Goal: Task Accomplishment & Management: Use online tool/utility

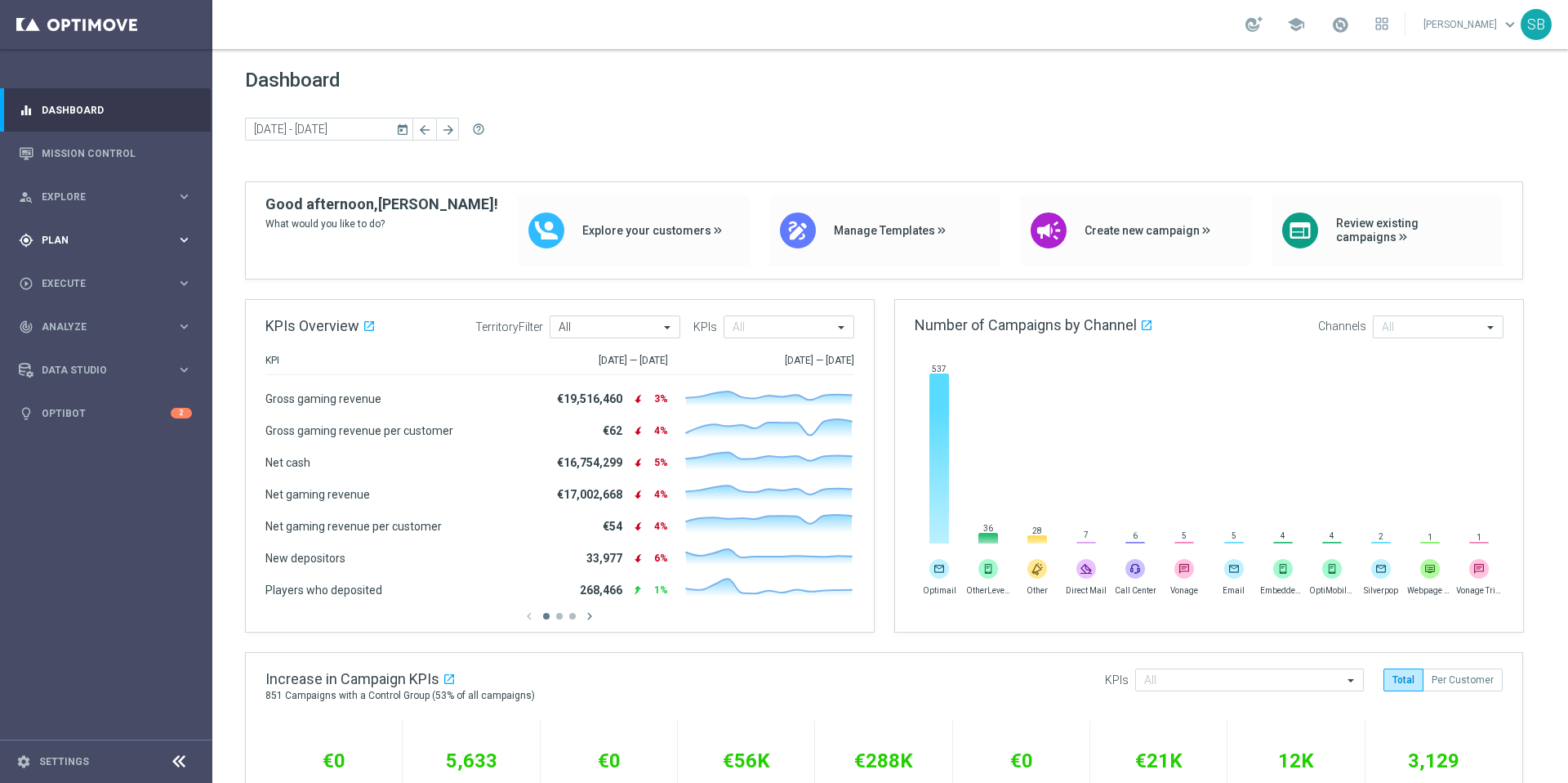
click at [67, 242] on span "Plan" at bounding box center [108, 240] width 134 height 9
click at [68, 324] on span "Templates" at bounding box center [101, 322] width 116 height 9
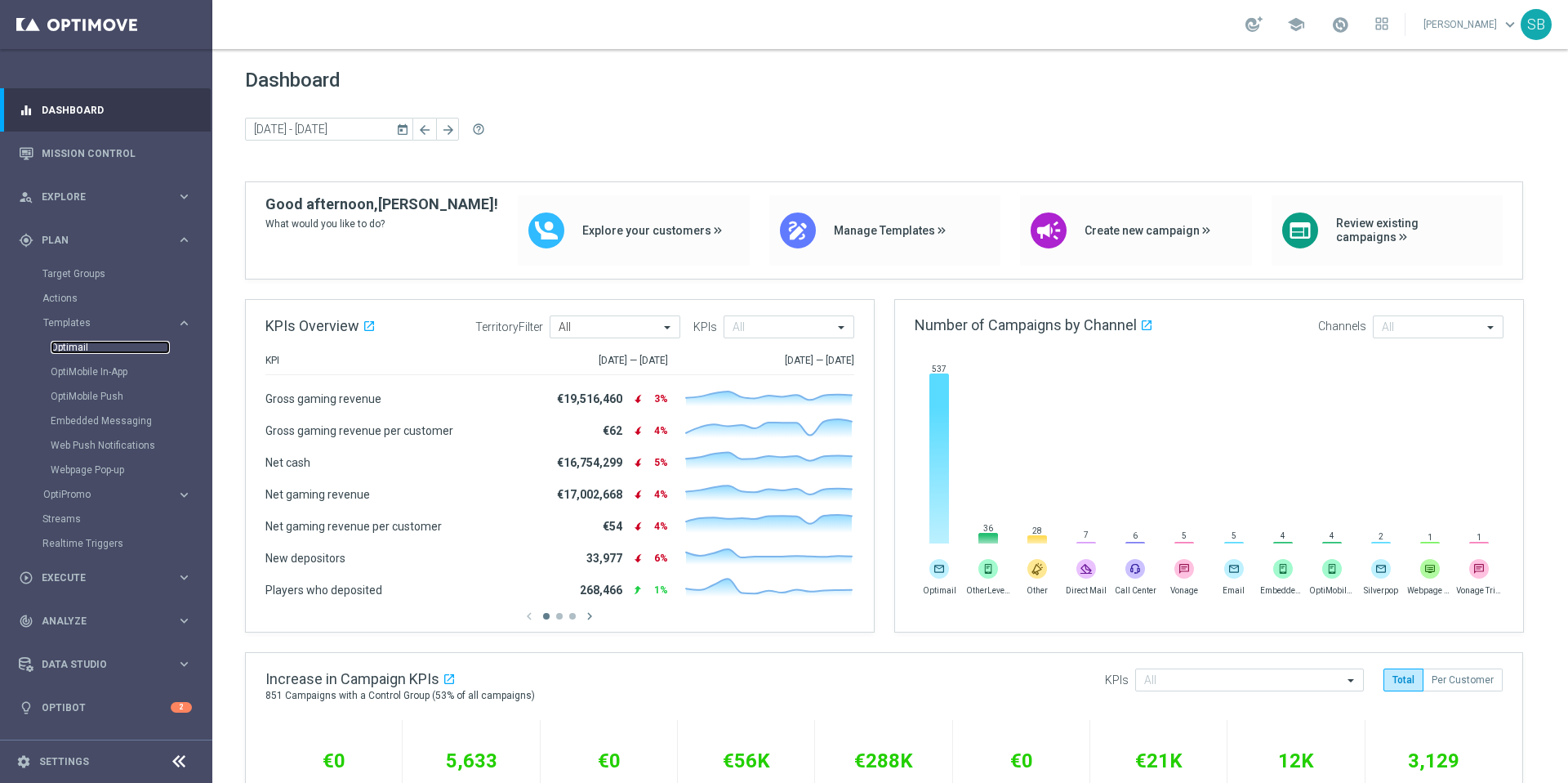
click at [80, 351] on link "Optimail" at bounding box center [110, 348] width 119 height 13
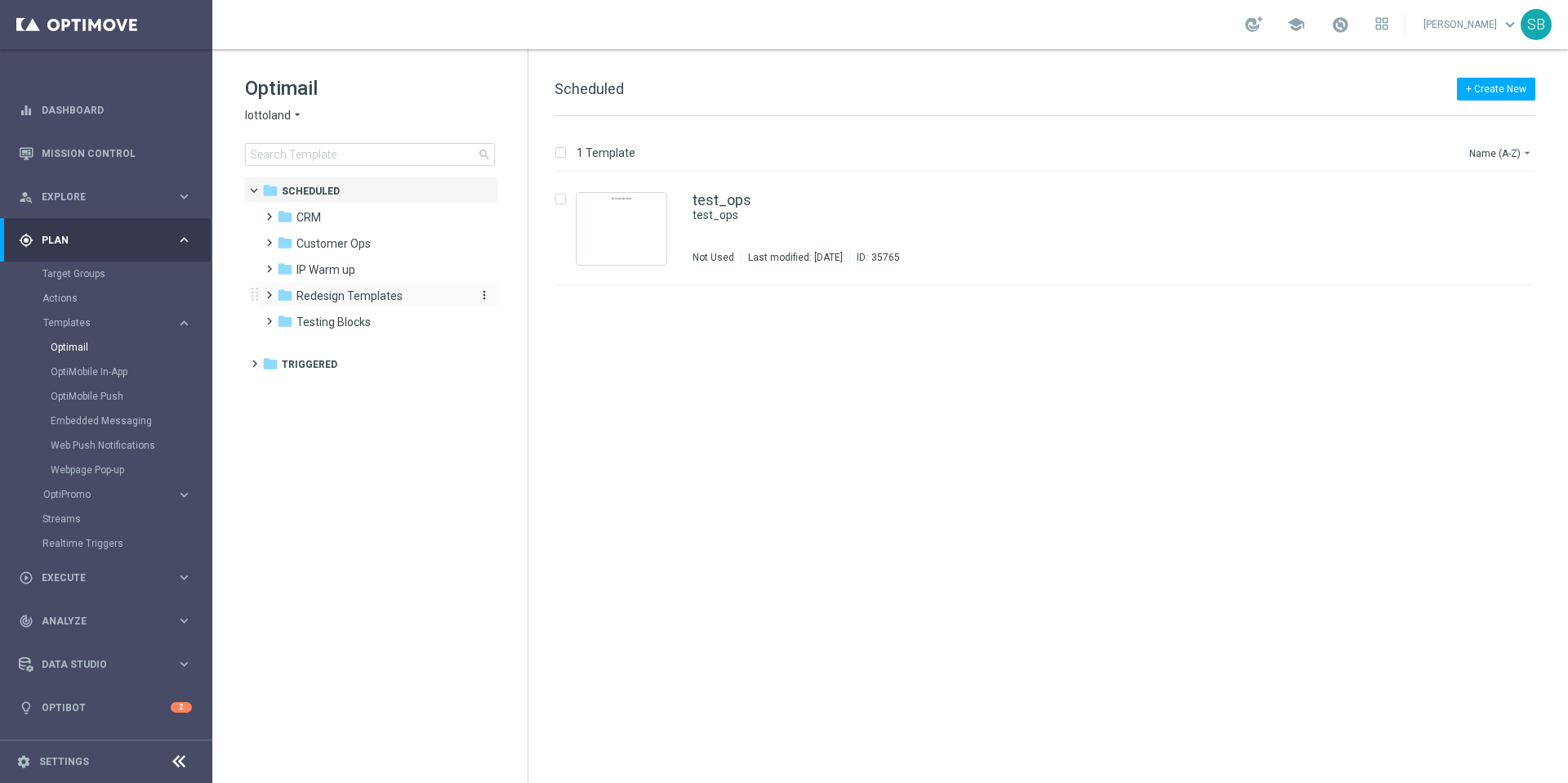
click at [310, 300] on span "Redesign Templates" at bounding box center [349, 296] width 106 height 15
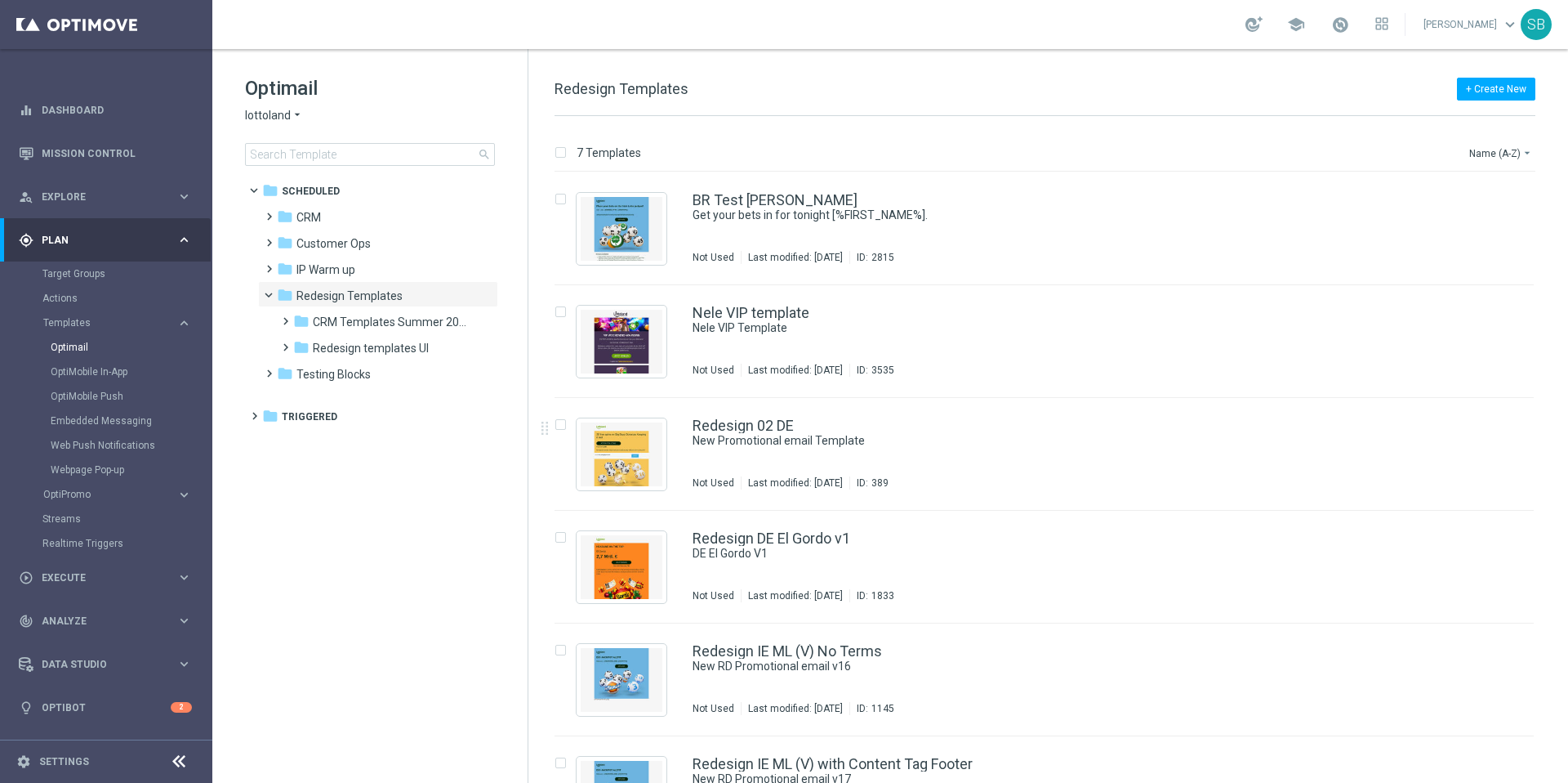
click at [298, 114] on icon "arrow_drop_down" at bounding box center [298, 116] width 13 height 16
click at [0, 0] on span "lottoland" at bounding box center [0, 0] width 0 height 0
click at [303, 347] on icon "folder" at bounding box center [301, 347] width 16 height 16
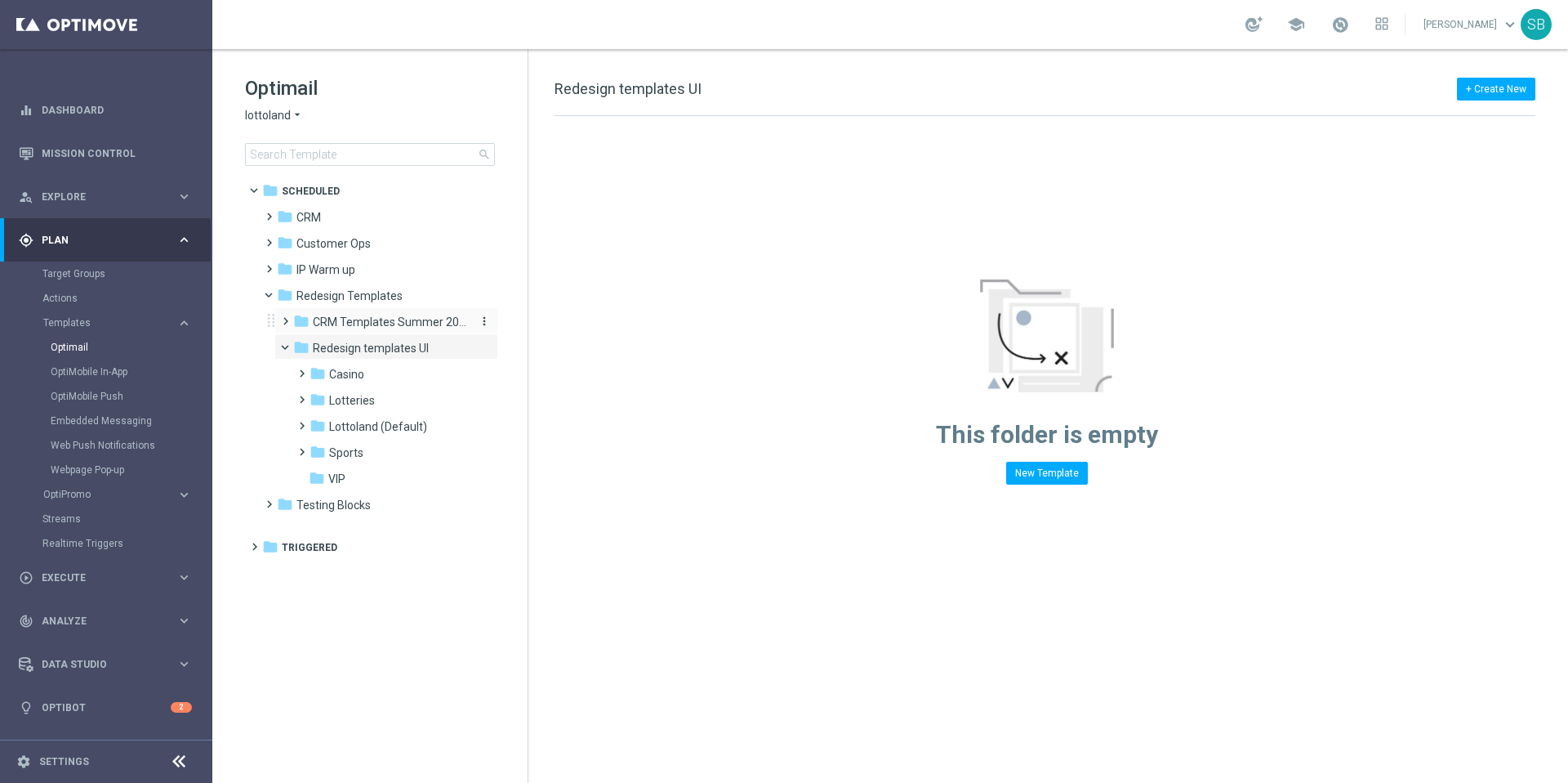
click at [307, 316] on icon "folder" at bounding box center [301, 321] width 16 height 16
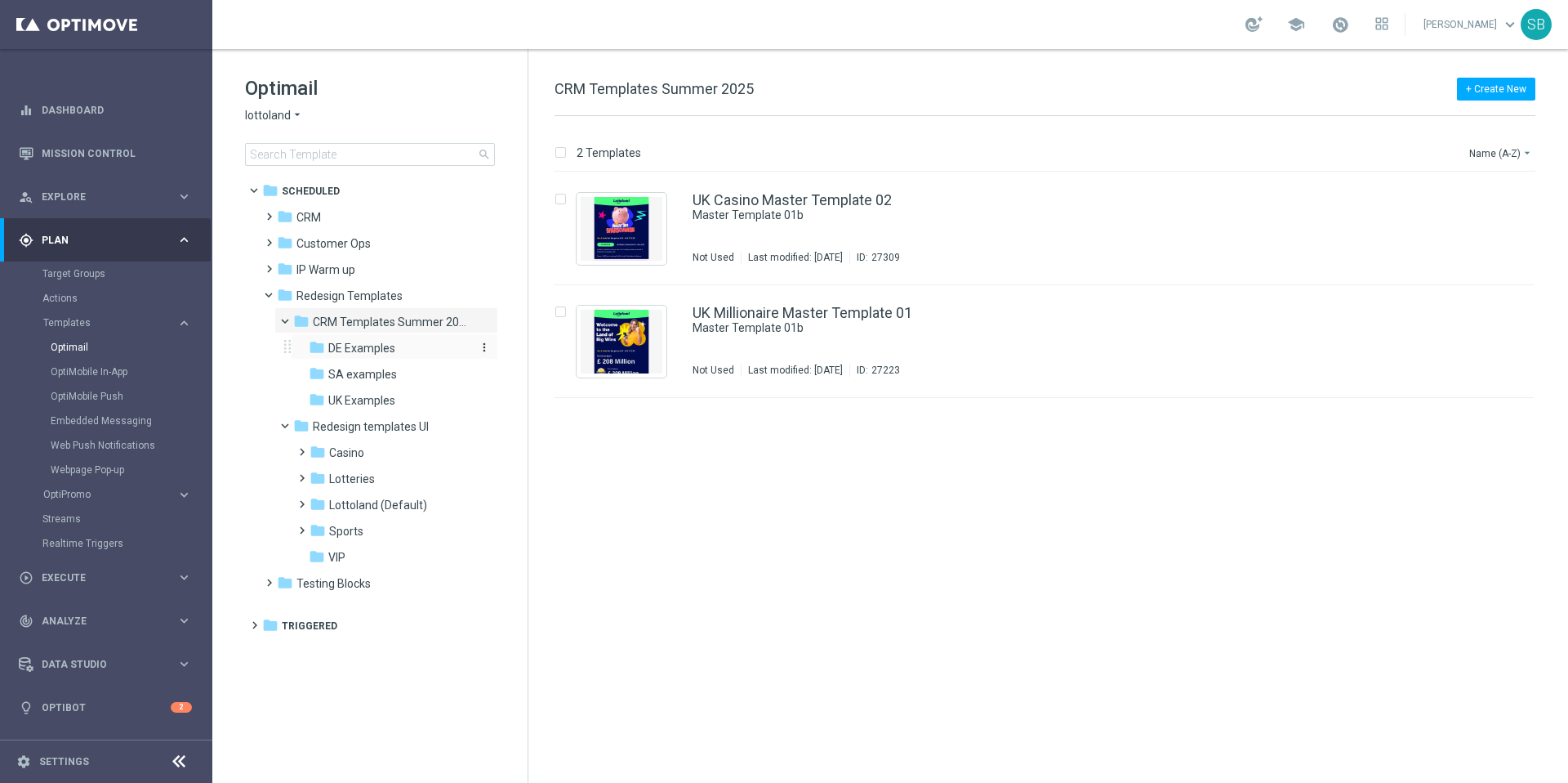
click at [318, 349] on icon "folder" at bounding box center [317, 347] width 16 height 16
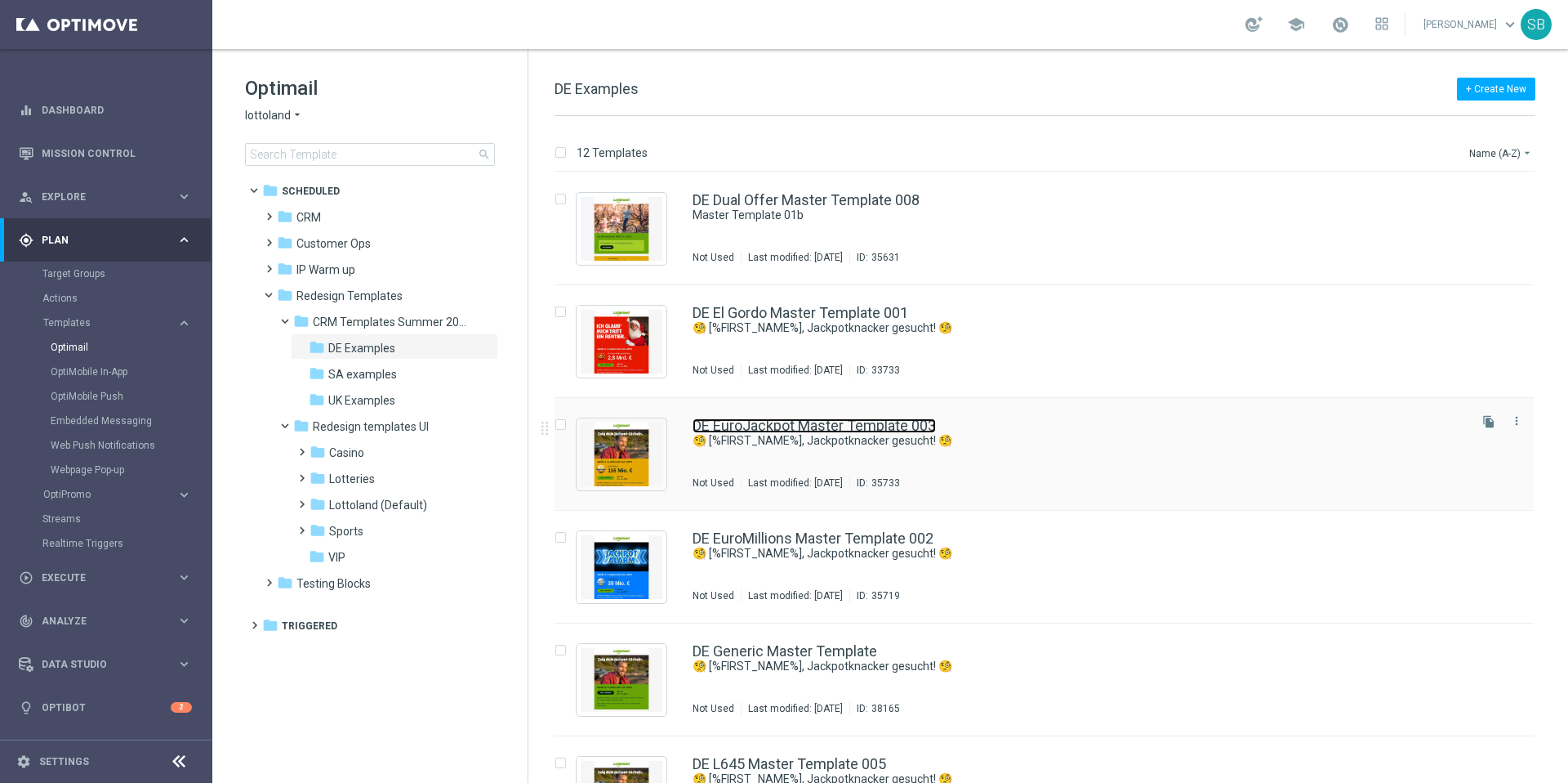
click at [753, 427] on link "DE EuroJackpot Master Template 003" at bounding box center [814, 426] width 243 height 15
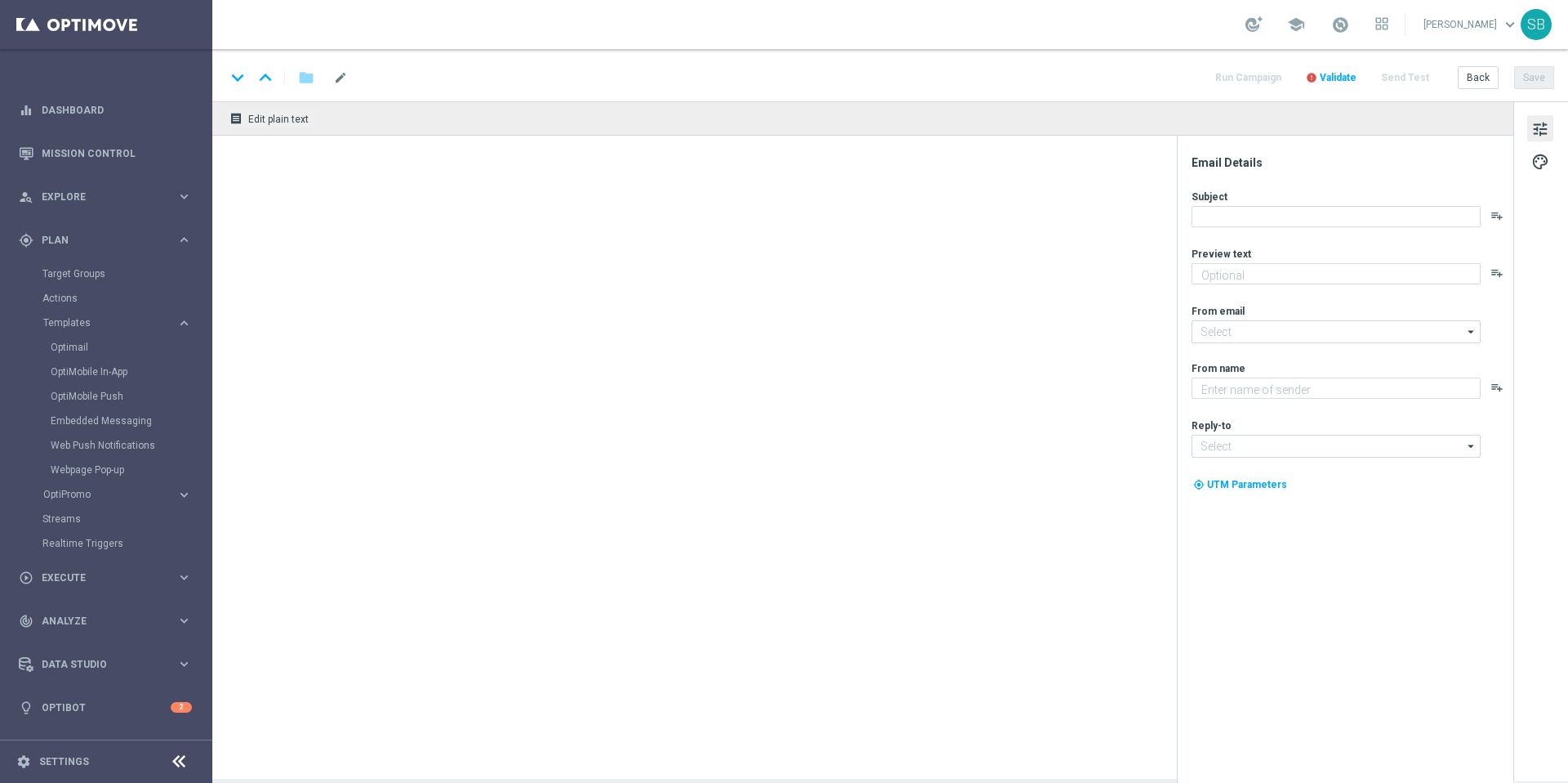
type textarea "Heute 30 % [DEMOGRAPHIC_DATA] auf dein Los"
type textarea "Lottoland"
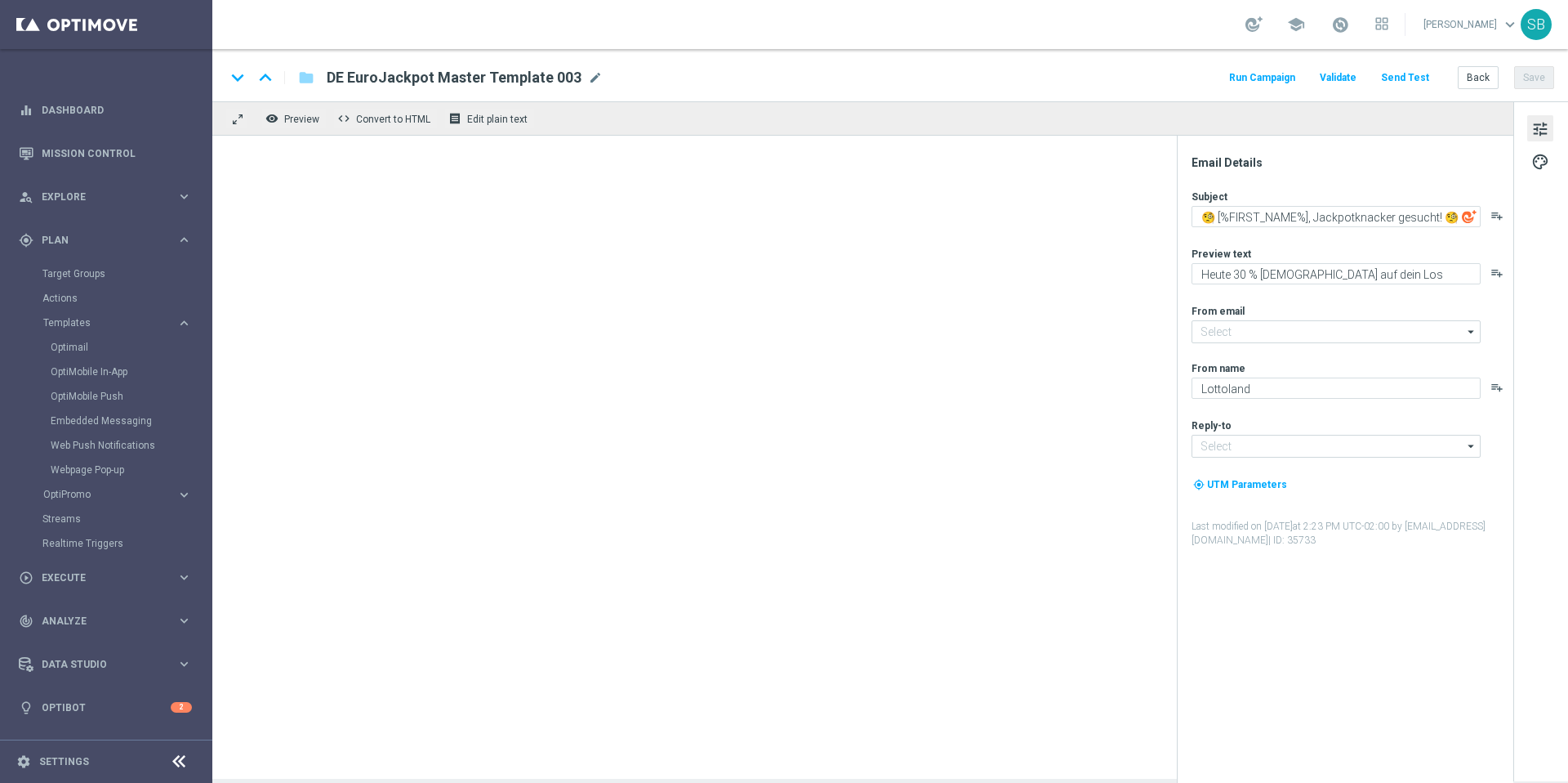
type input "[EMAIL_ADDRESS][DOMAIN_NAME]"
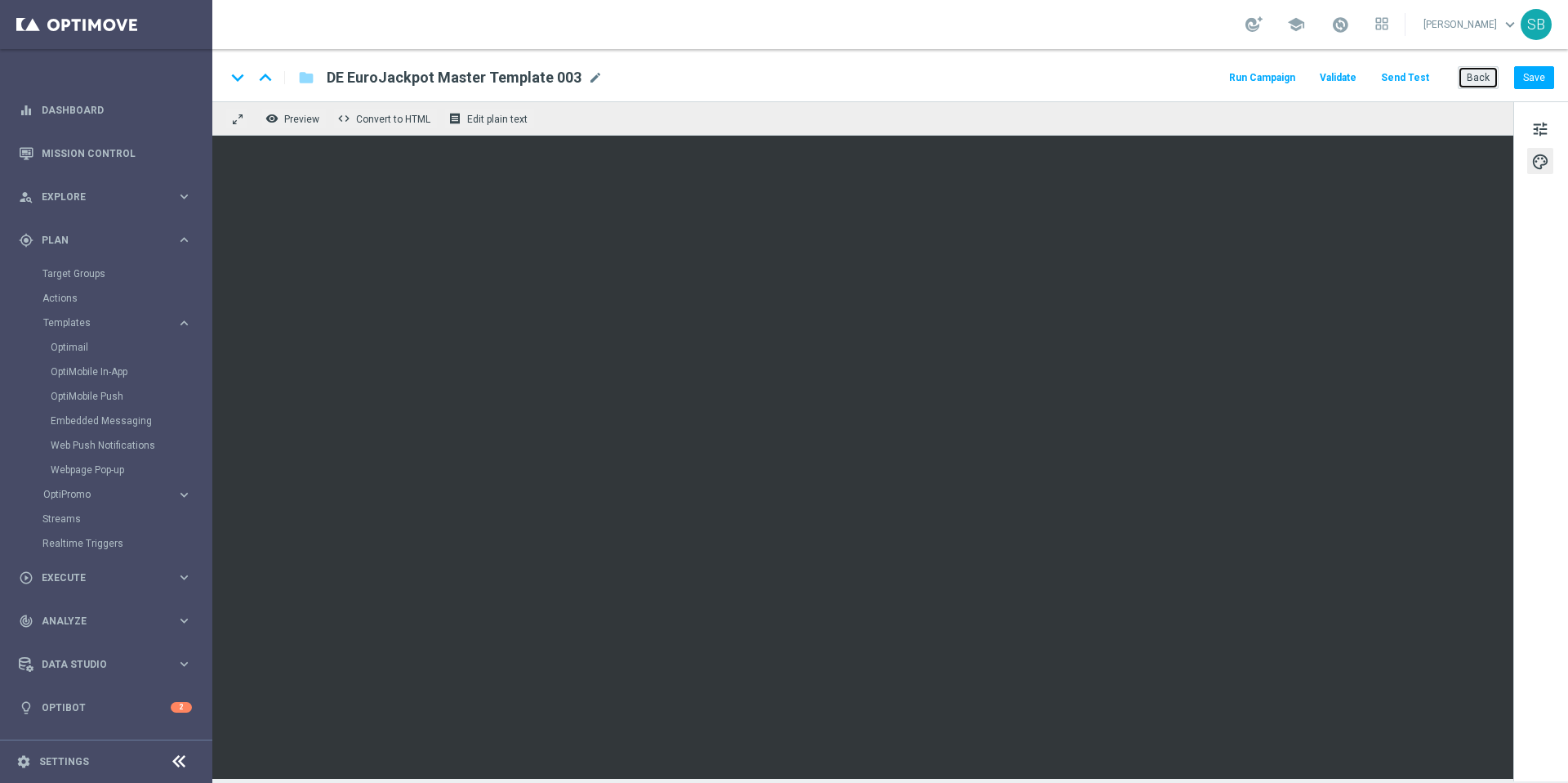
click at [1480, 78] on button "Back" at bounding box center [1478, 77] width 40 height 23
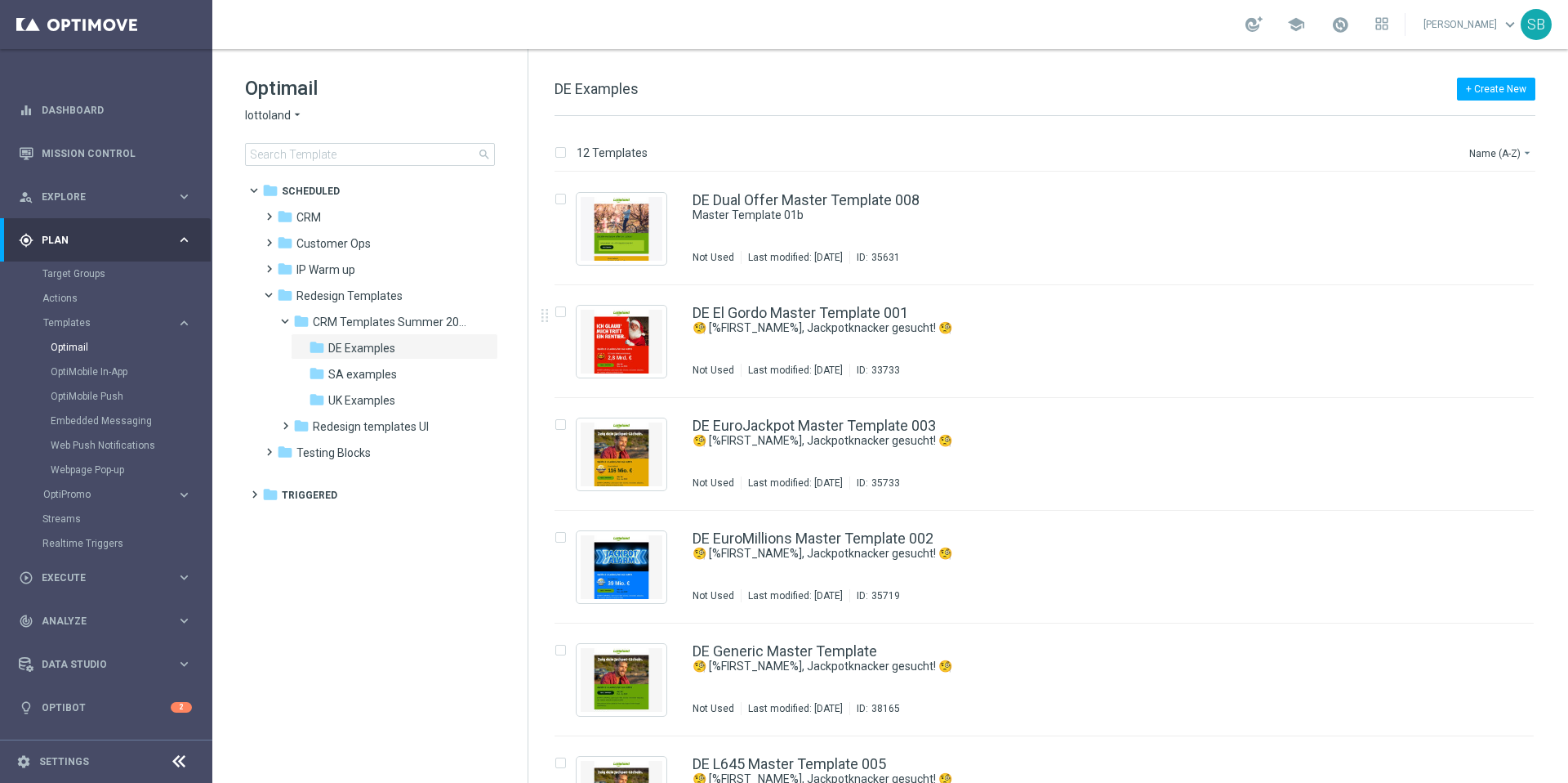
click at [292, 117] on icon "arrow_drop_down" at bounding box center [298, 116] width 13 height 16
click at [0, 0] on span "[DOMAIN_NAME]" at bounding box center [0, 0] width 0 height 0
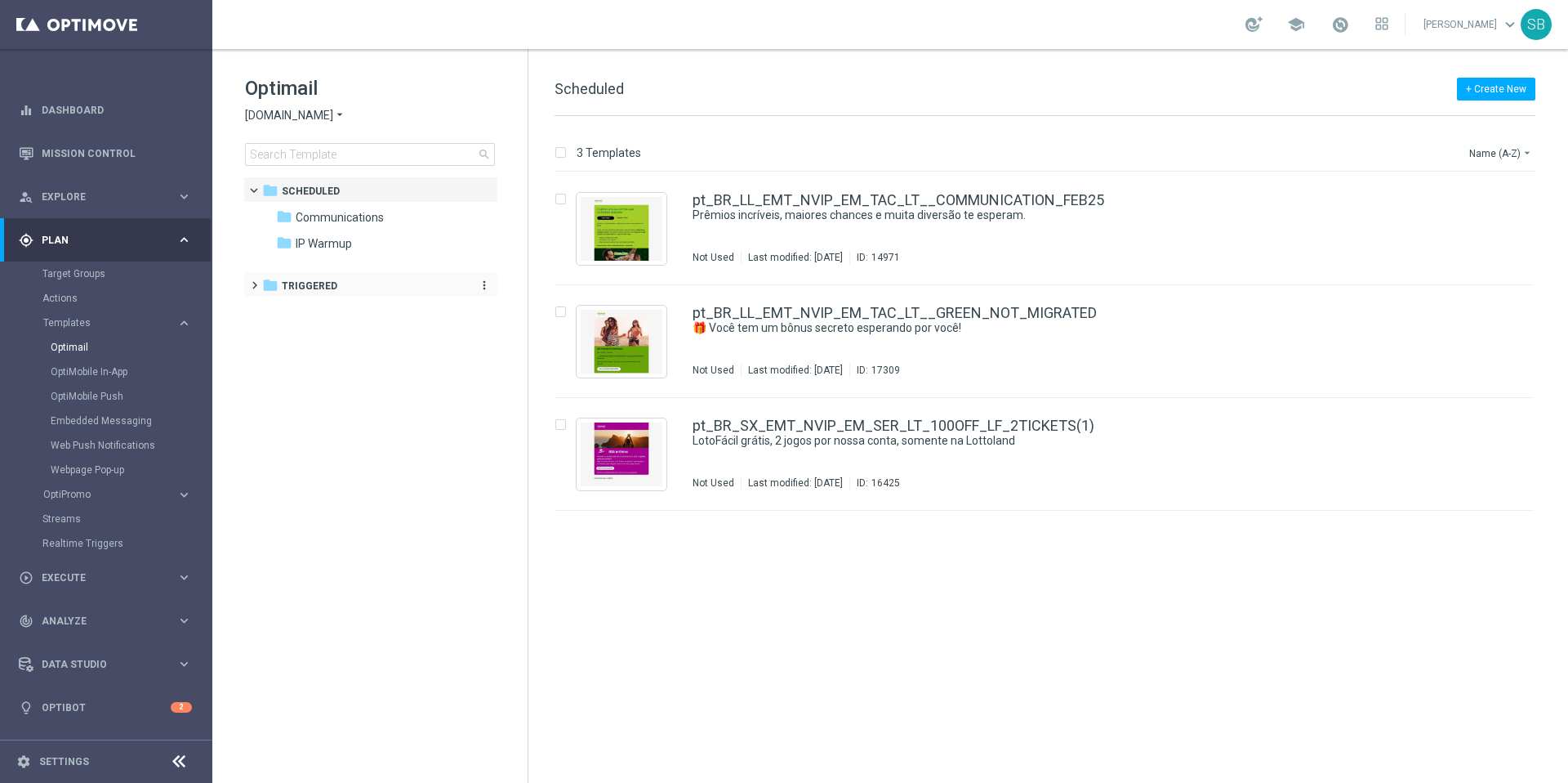
click at [271, 285] on icon "folder" at bounding box center [270, 285] width 16 height 16
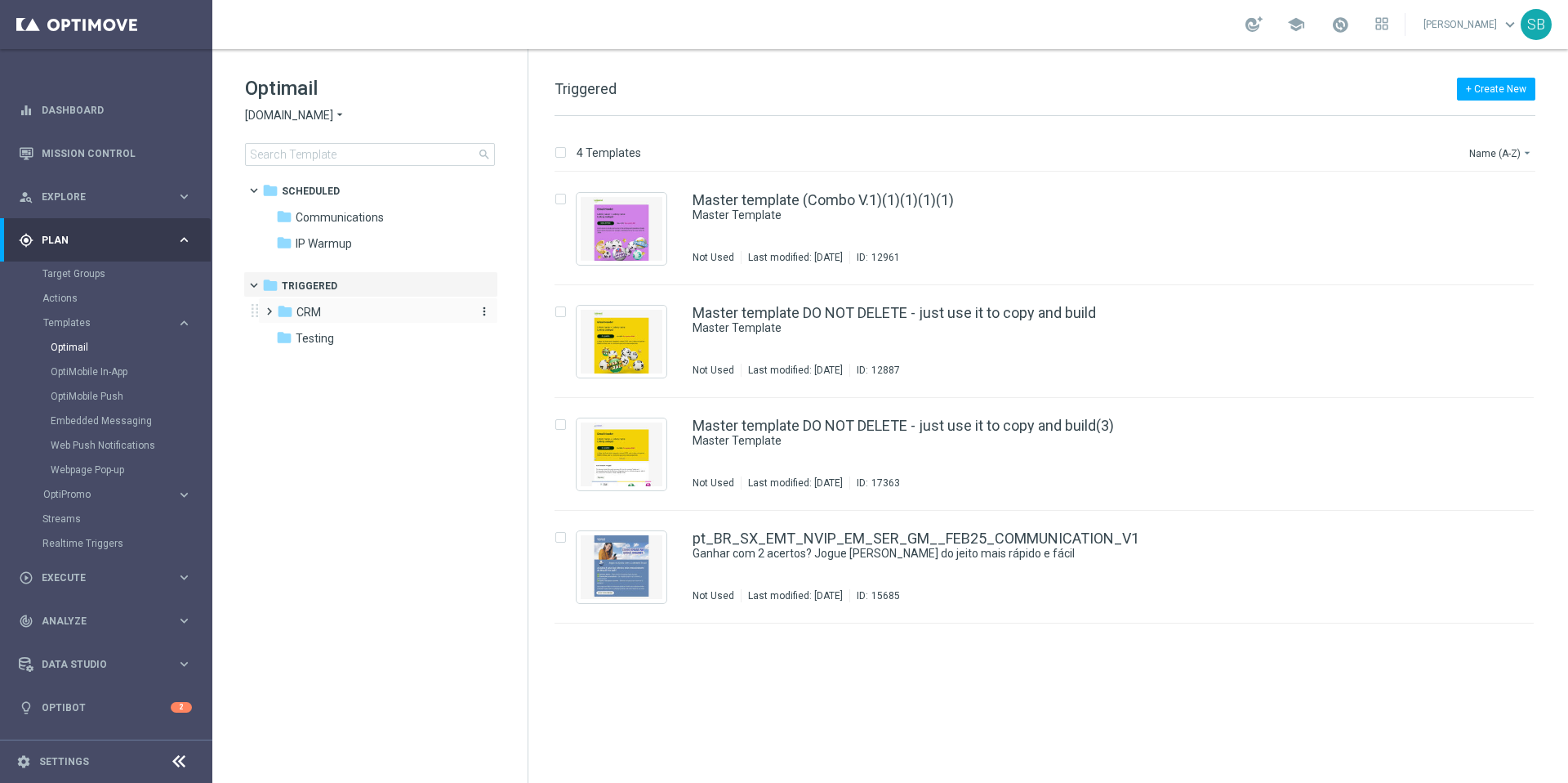
click at [285, 308] on icon "folder" at bounding box center [285, 311] width 16 height 16
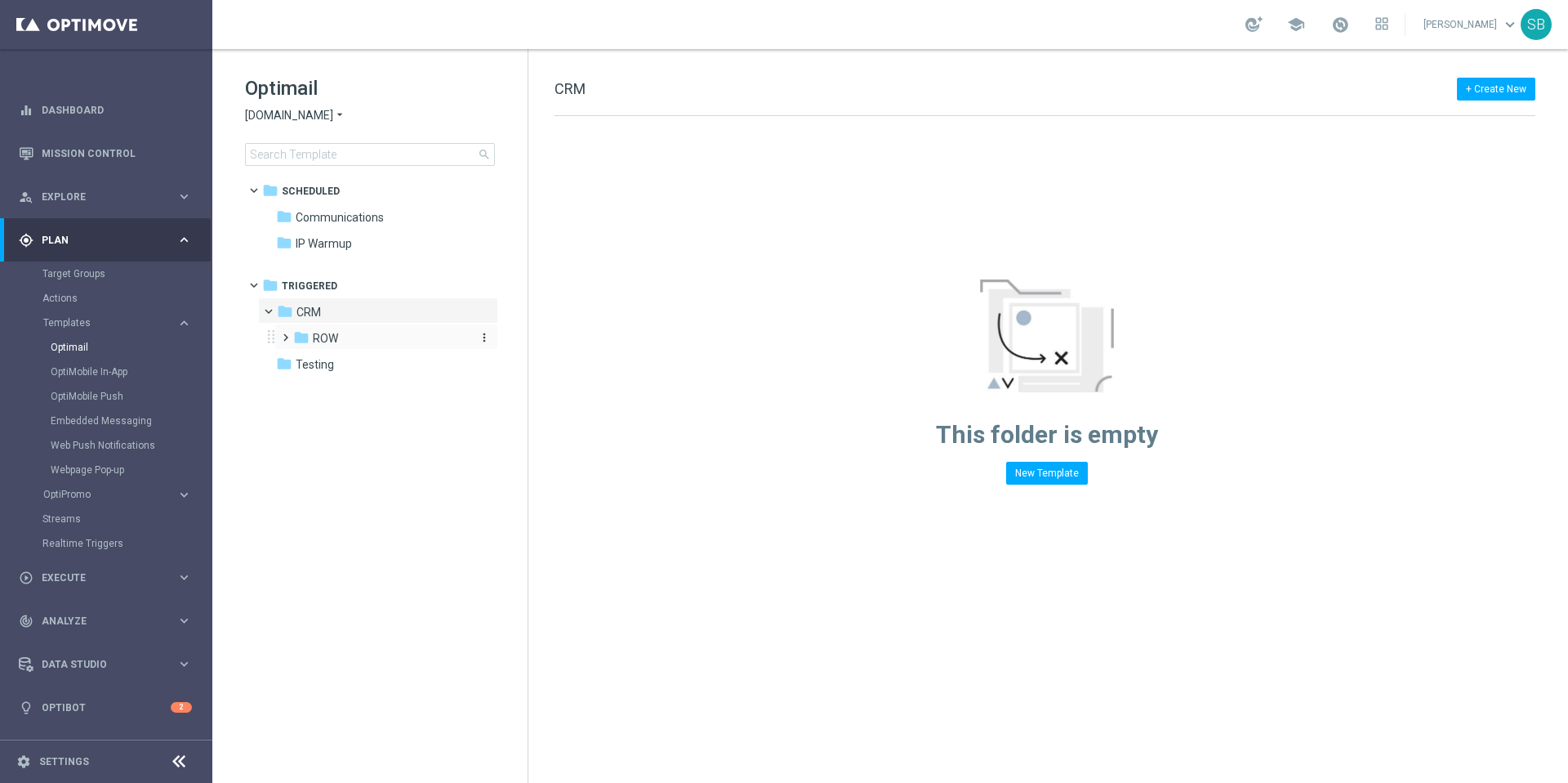
click at [300, 336] on icon "folder" at bounding box center [301, 337] width 16 height 16
click at [319, 363] on icon "folder" at bounding box center [317, 363] width 16 height 16
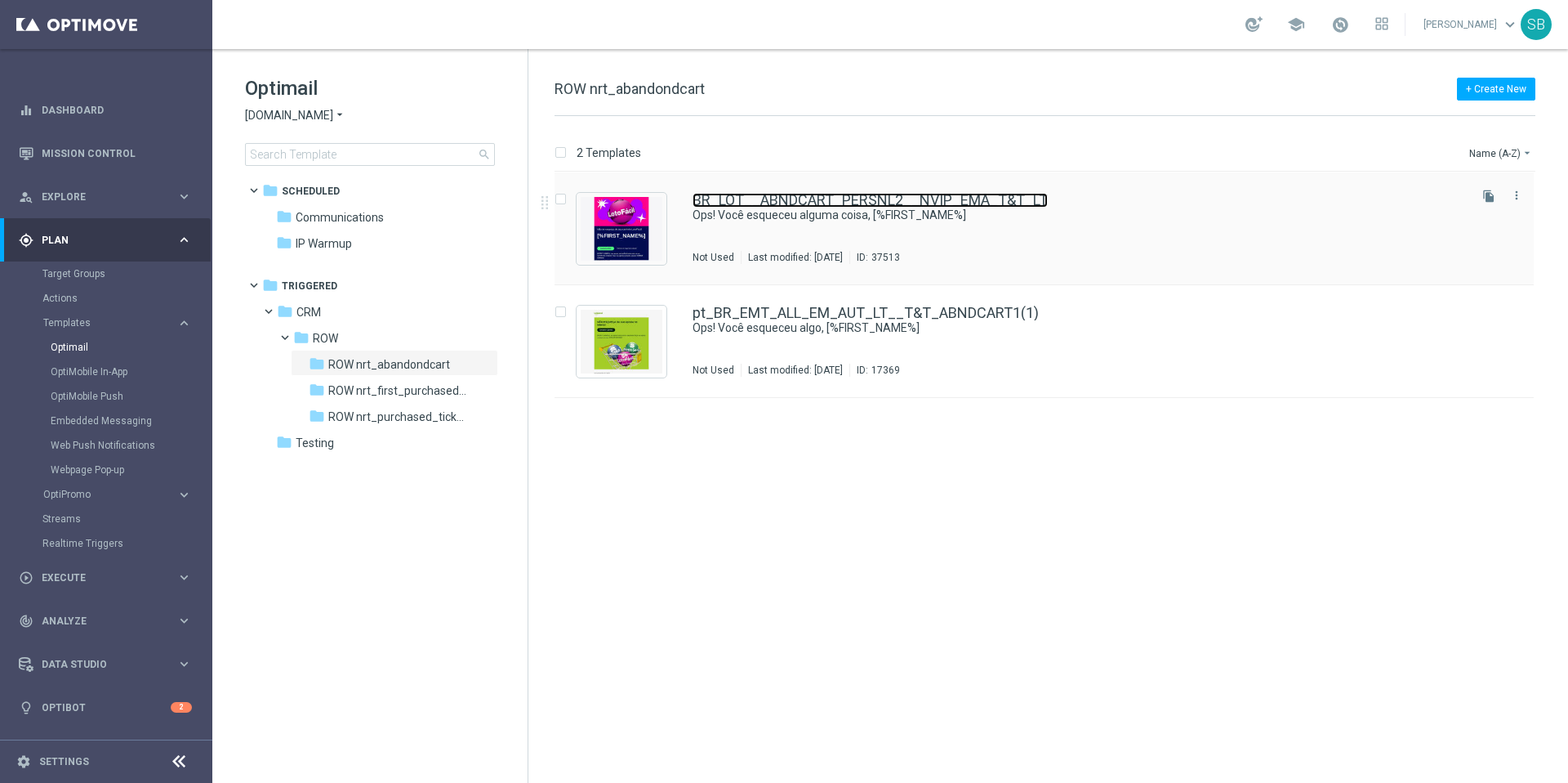
click at [729, 197] on link "BR_LOT__ABNDCART_PERSNL2__NVIP_EMA_T&T_LT" at bounding box center [870, 200] width 355 height 15
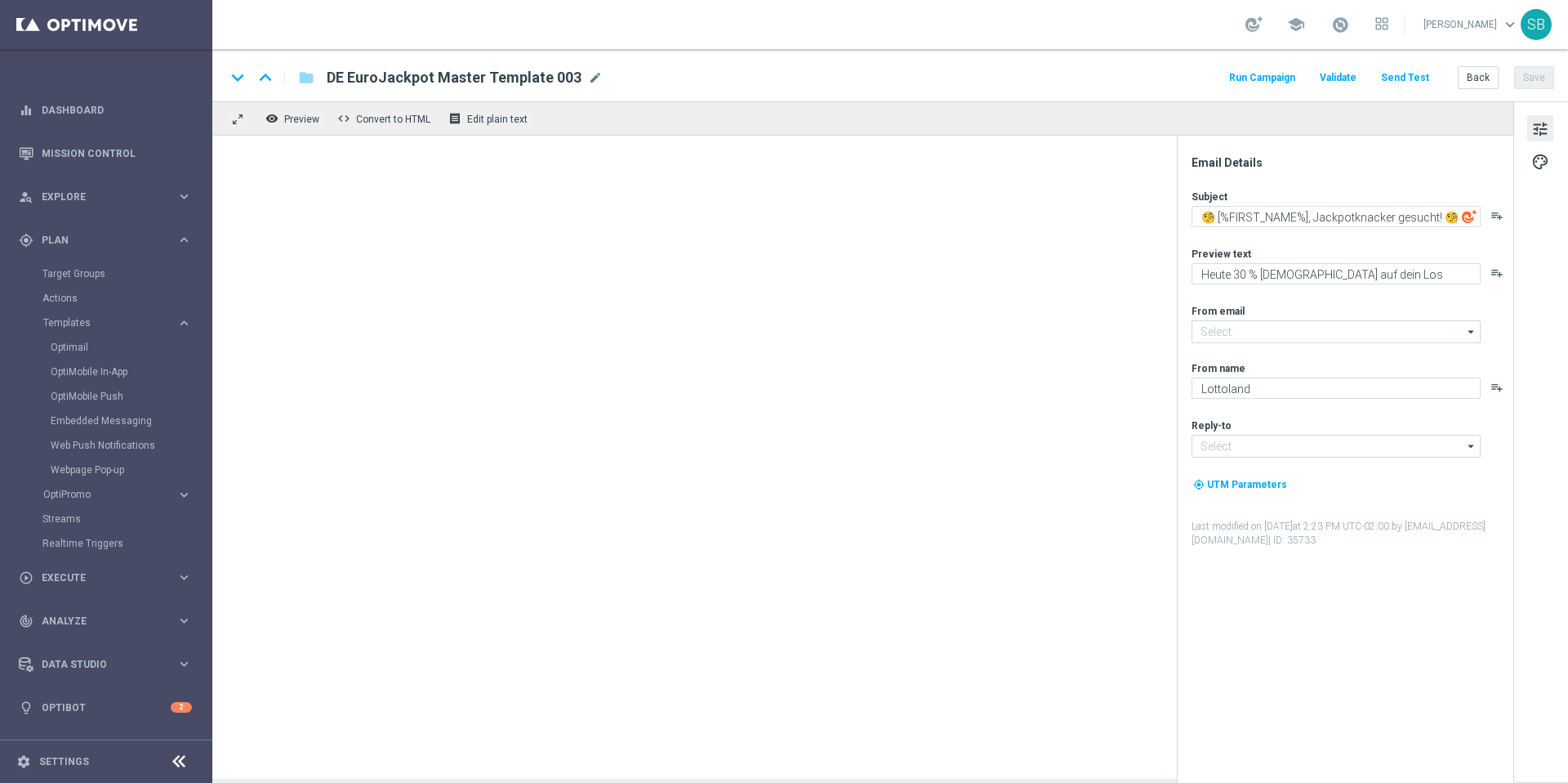
type input "[EMAIL_ADDRESS][DOMAIN_NAME]"
type textarea "Ops! Você esqueceu alguma coisa, [%FIRST_NAME%]"
type textarea "Seu carrinho está esperando!"
type input "[EMAIL_ADDRESS][DOMAIN_NAME]"
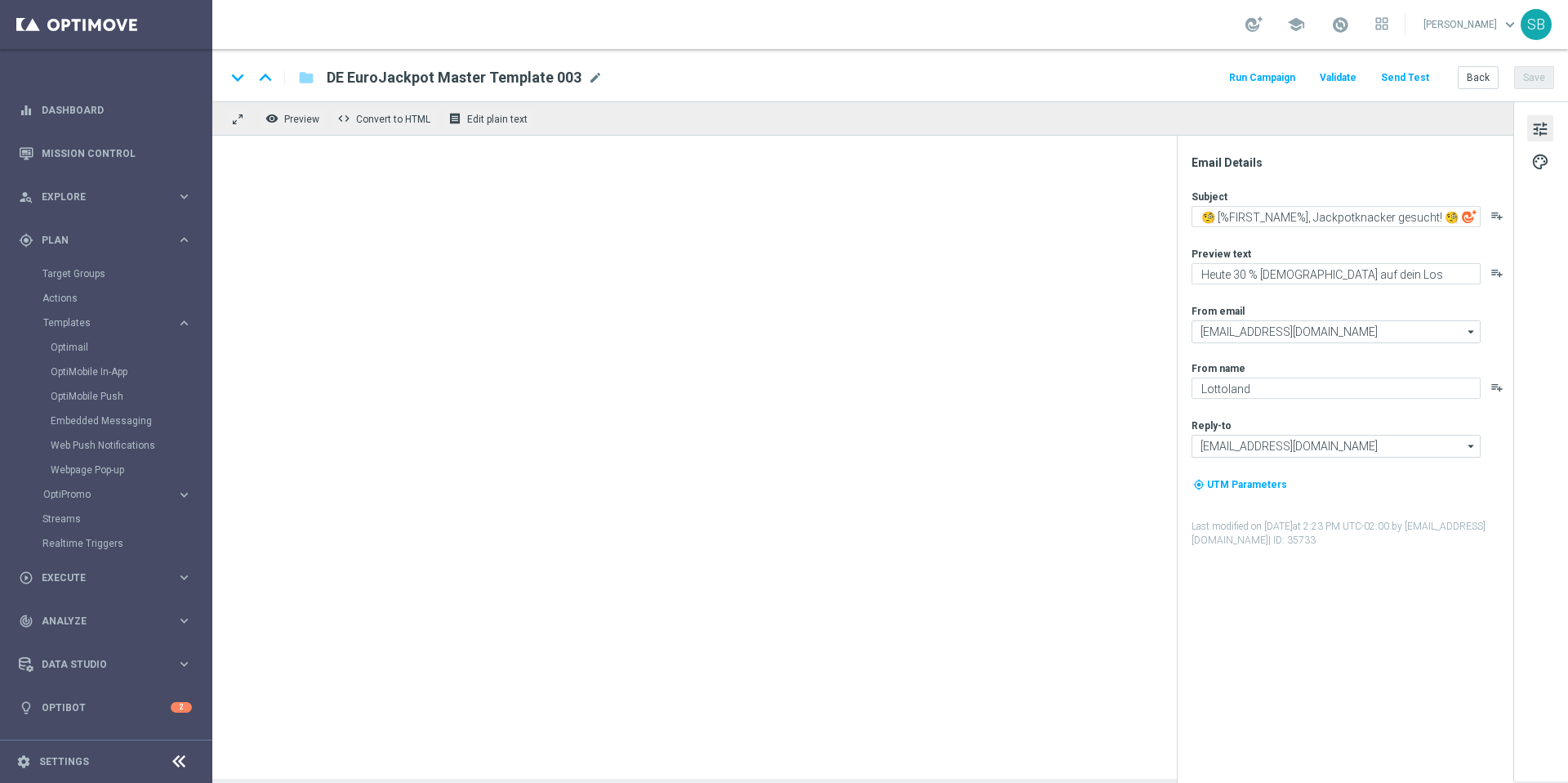
type textarea "[DOMAIN_NAME]"
type input "[EMAIL_ADDRESS][DOMAIN_NAME]"
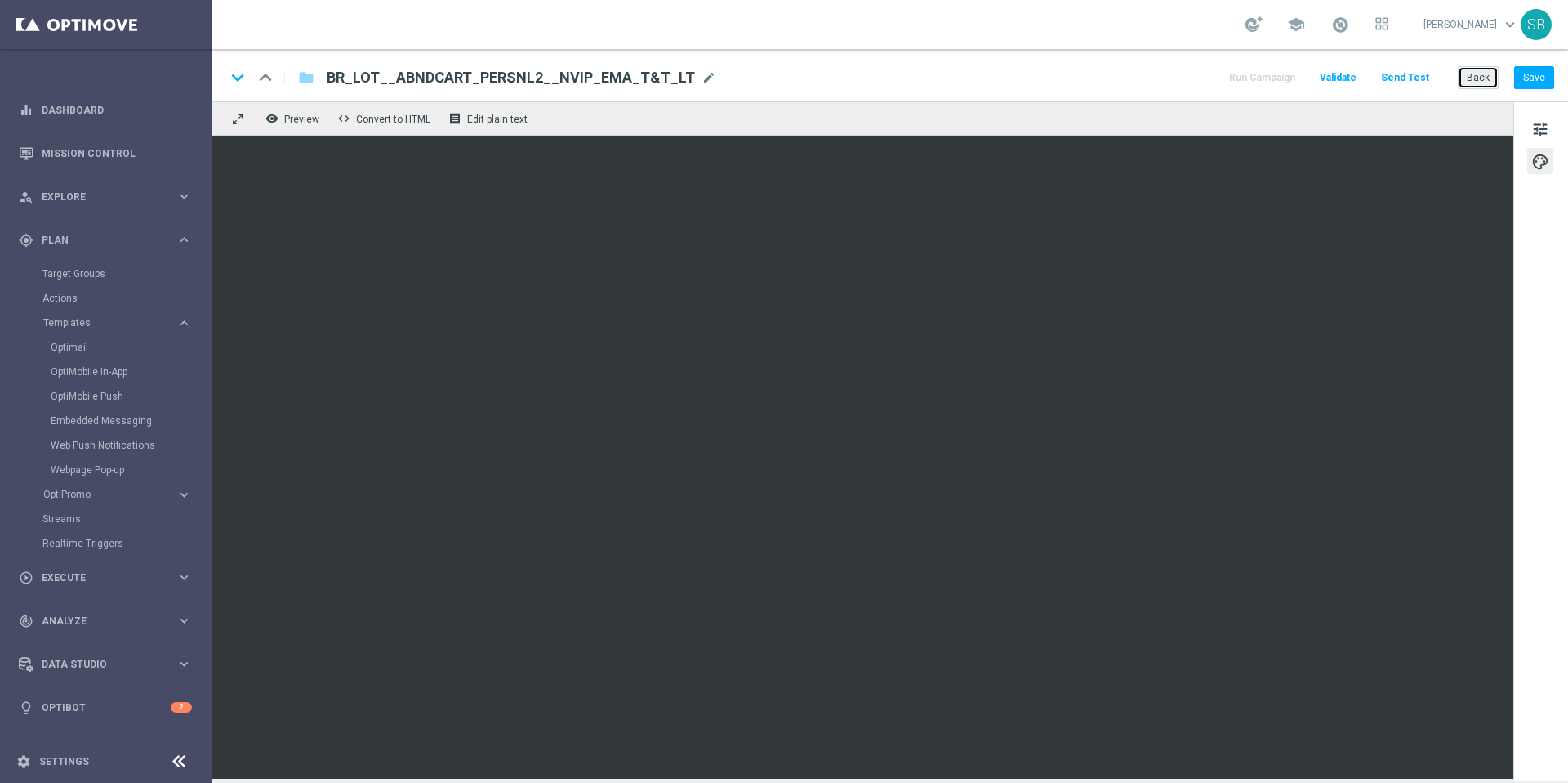
click at [1484, 78] on button "Back" at bounding box center [1478, 77] width 40 height 23
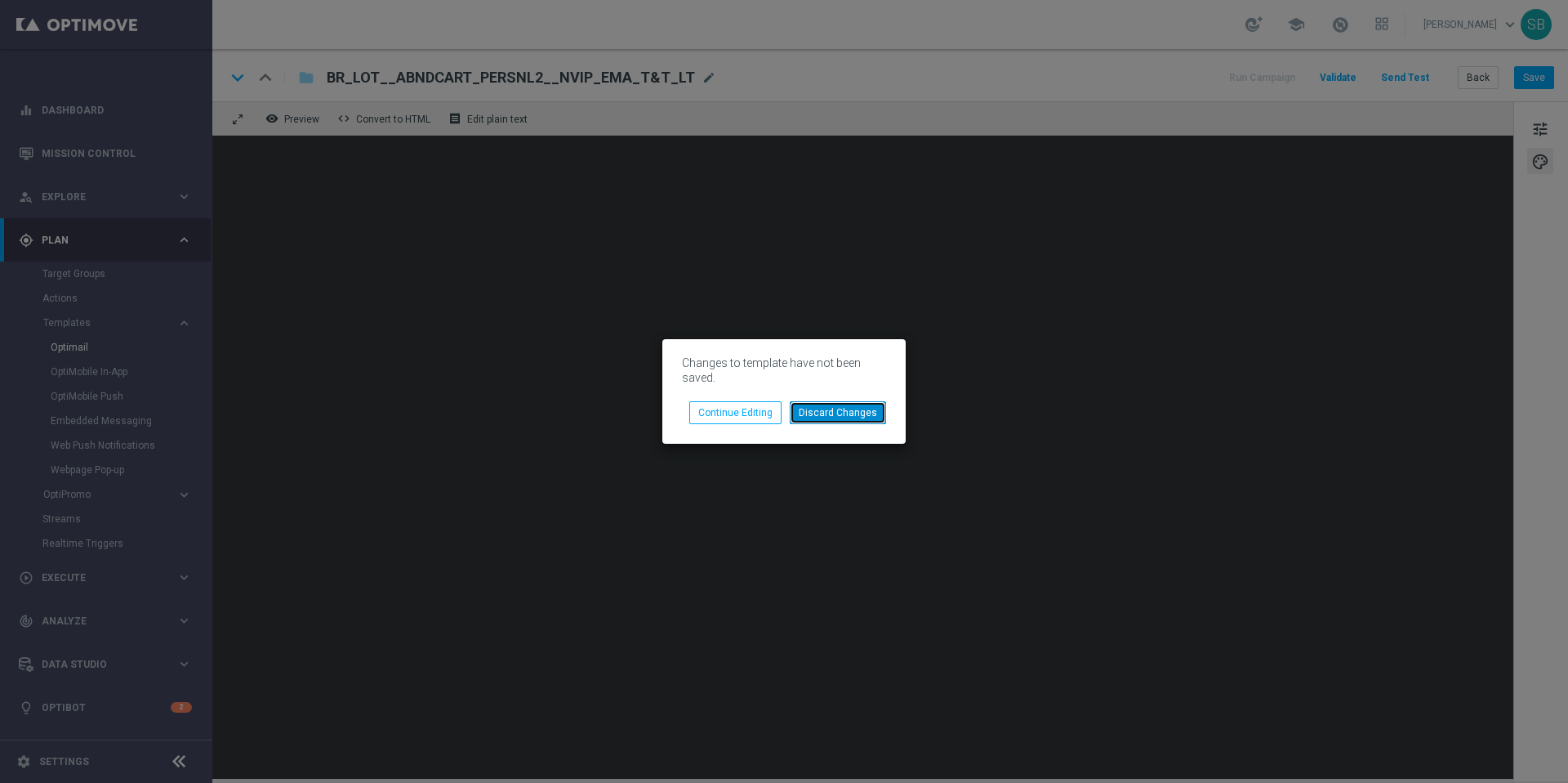
click at [867, 409] on button "Discard Changes" at bounding box center [838, 413] width 97 height 23
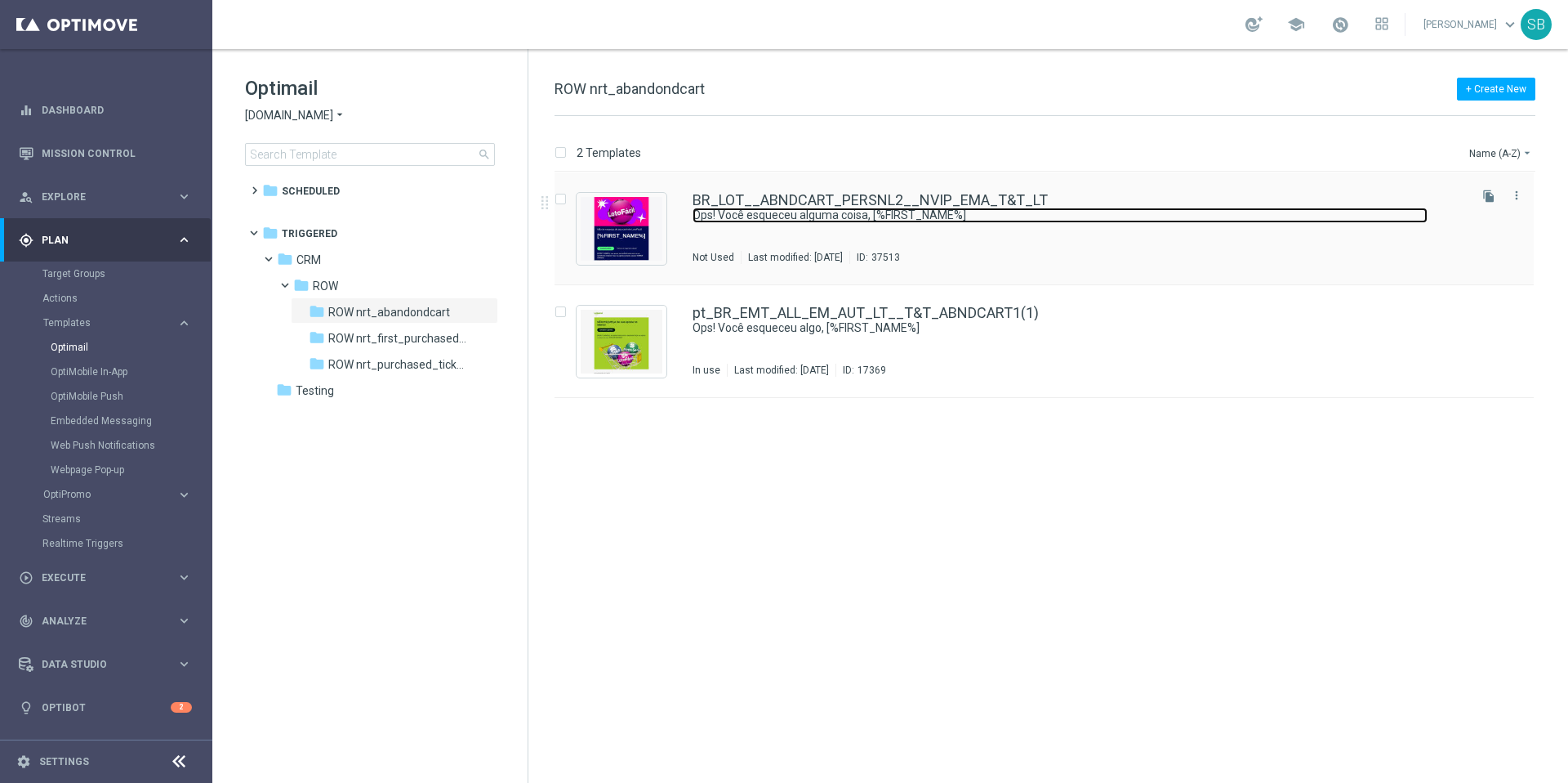
click at [742, 208] on link "Ops! Você esqueceu alguma coisa, [%FIRST_NAME%]" at bounding box center [1060, 215] width 736 height 16
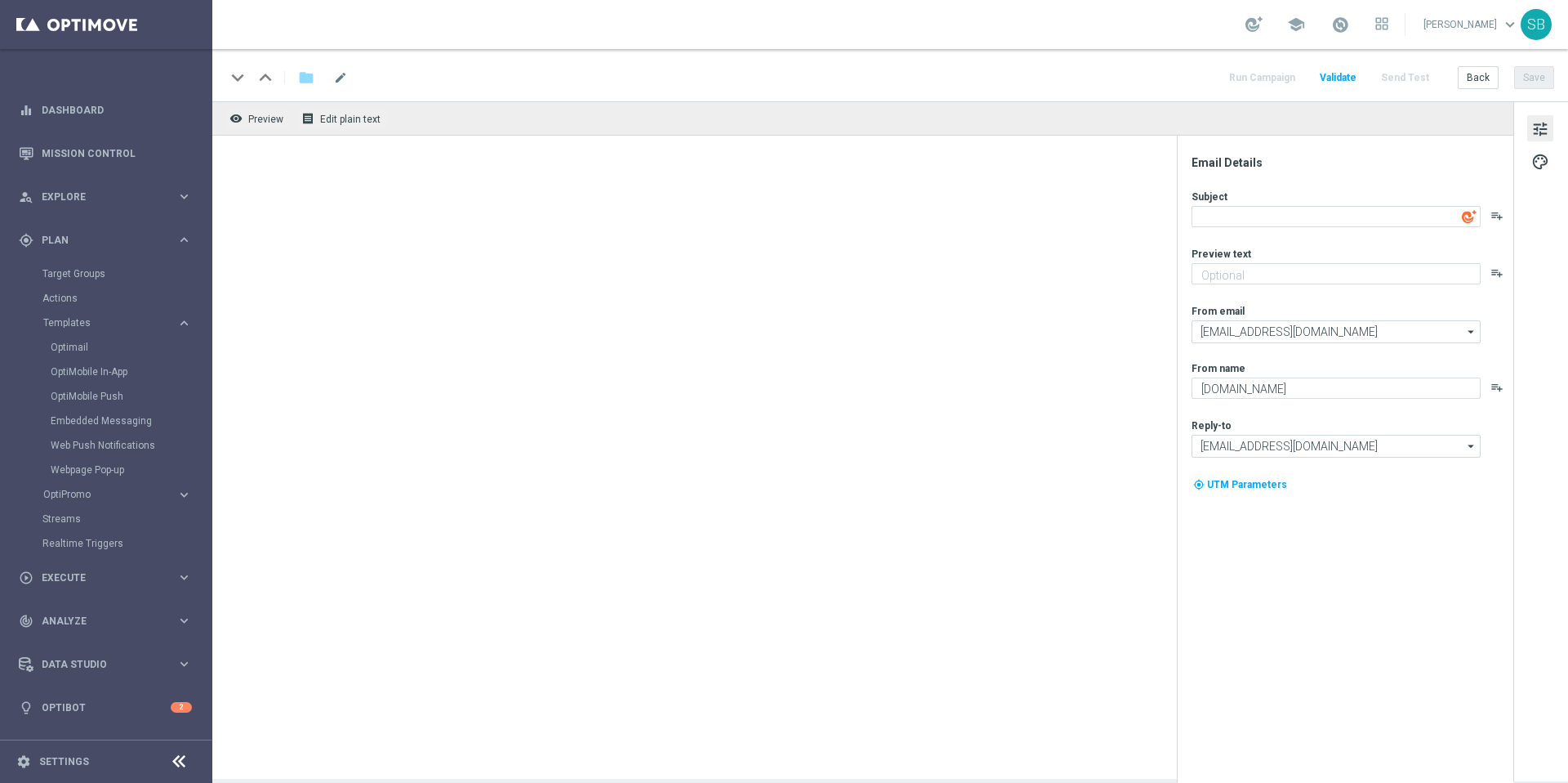
type textarea "Ops! Você esqueceu alguma coisa, [%FIRST_NAME%]"
type textarea "Seu carrinho está esperando!"
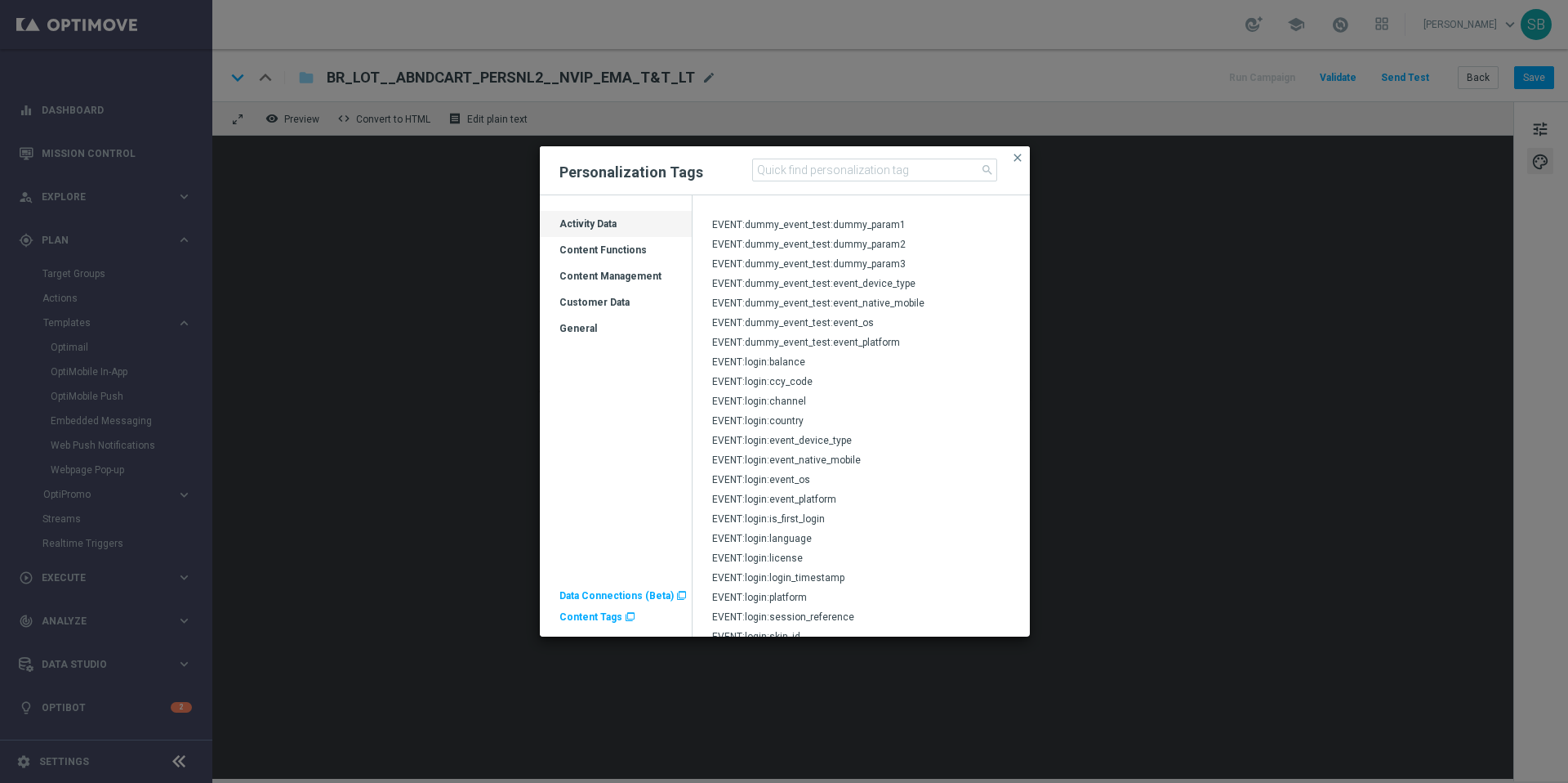
click at [610, 303] on div "Customer Data" at bounding box center [616, 309] width 152 height 26
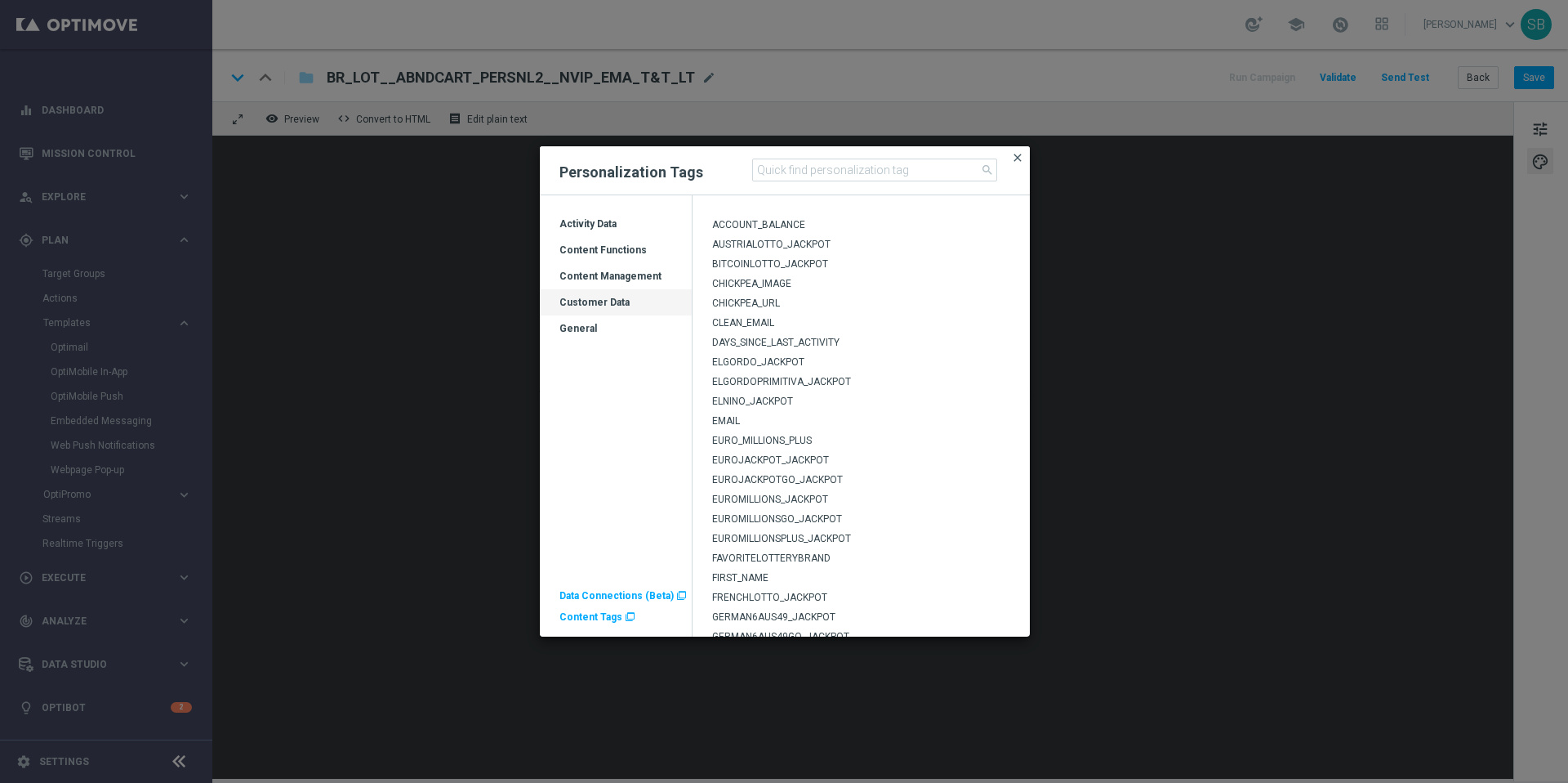
click at [1017, 159] on span "close" at bounding box center [1017, 158] width 13 height 13
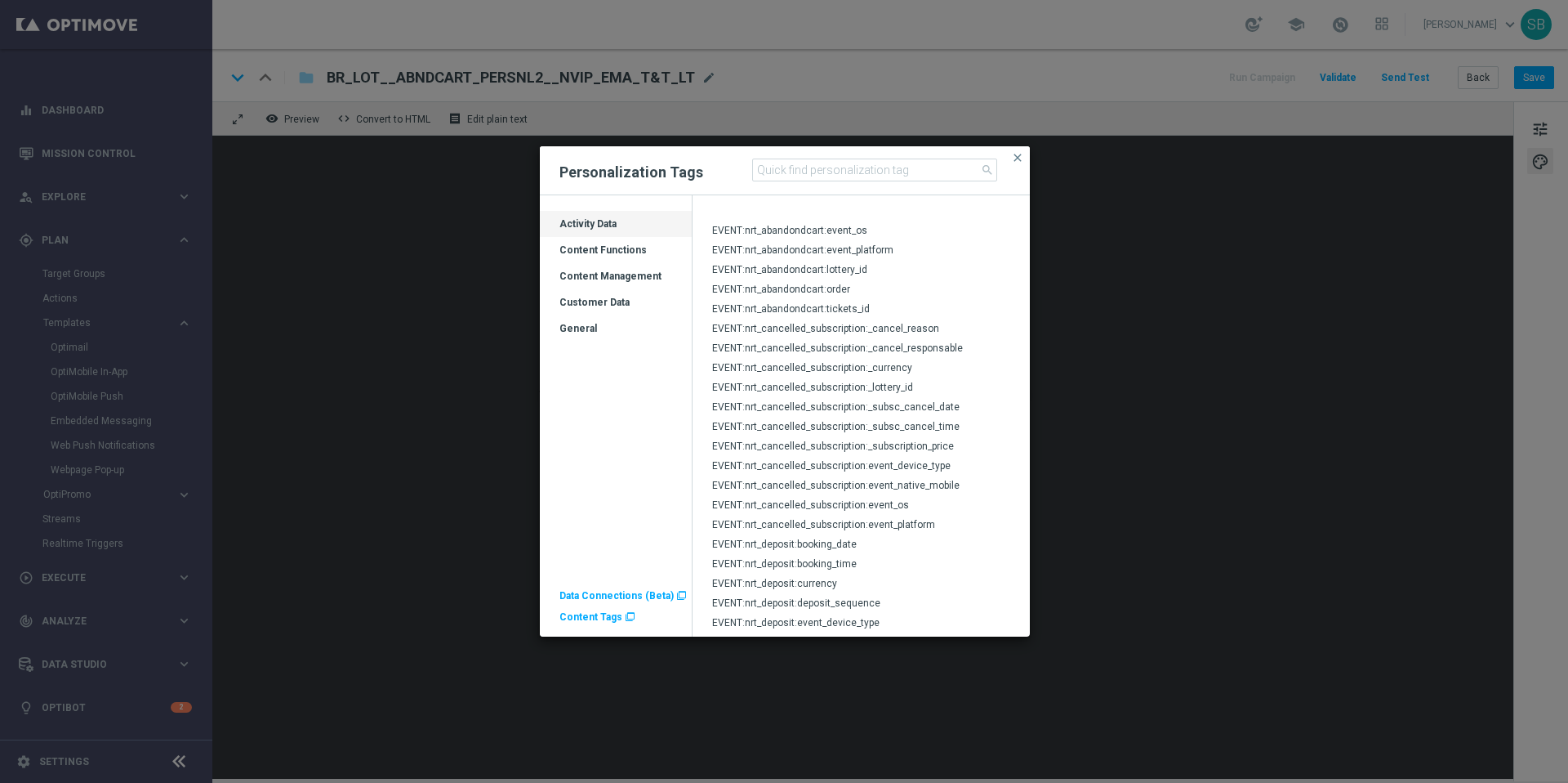
scroll to position [493, 0]
click at [586, 330] on div "General" at bounding box center [616, 336] width 152 height 26
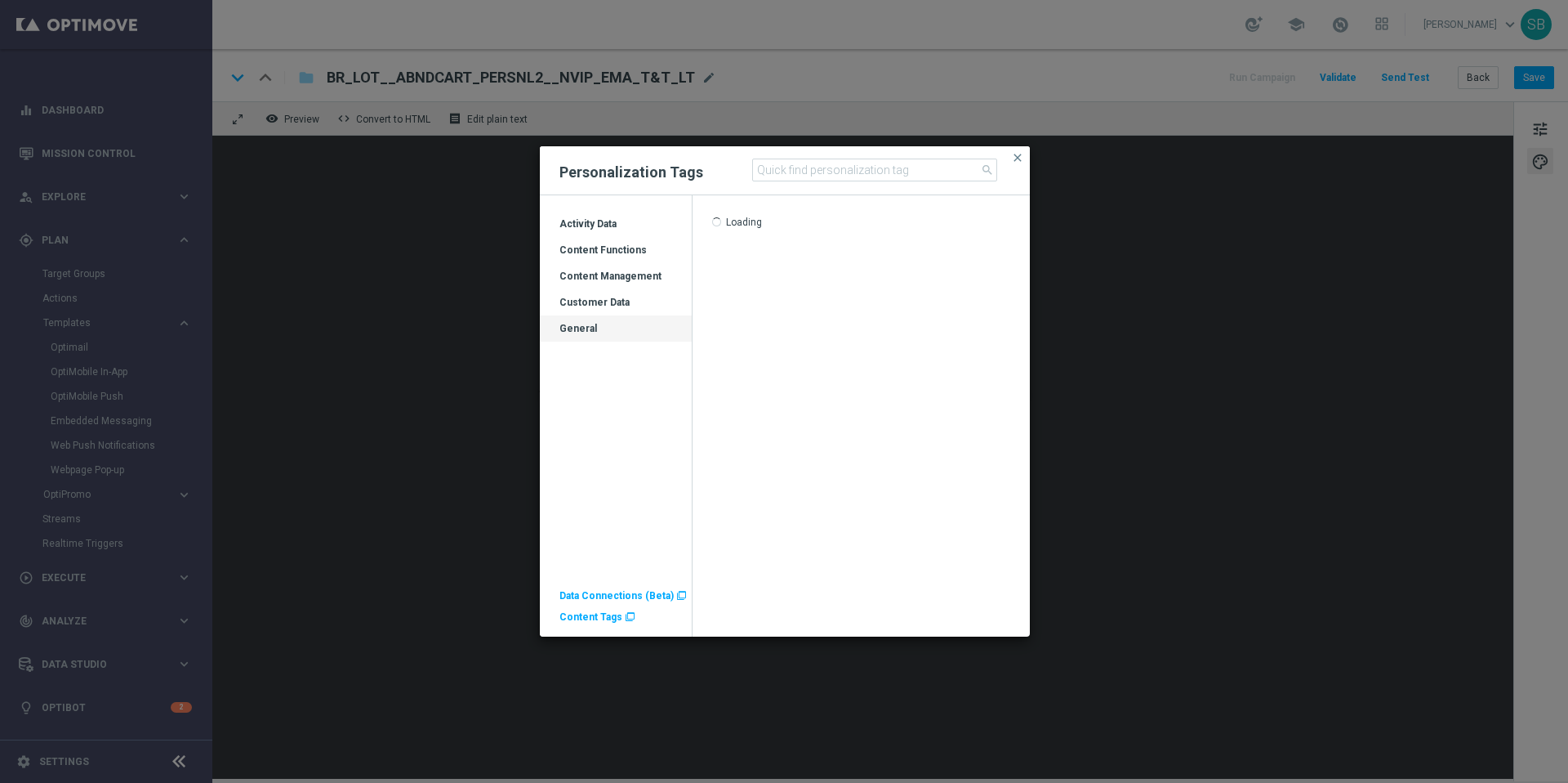
click at [586, 330] on div "General" at bounding box center [616, 336] width 152 height 26
click at [589, 278] on div "Content Management" at bounding box center [616, 283] width 152 height 26
click at [610, 248] on div "Content Functions" at bounding box center [616, 257] width 152 height 26
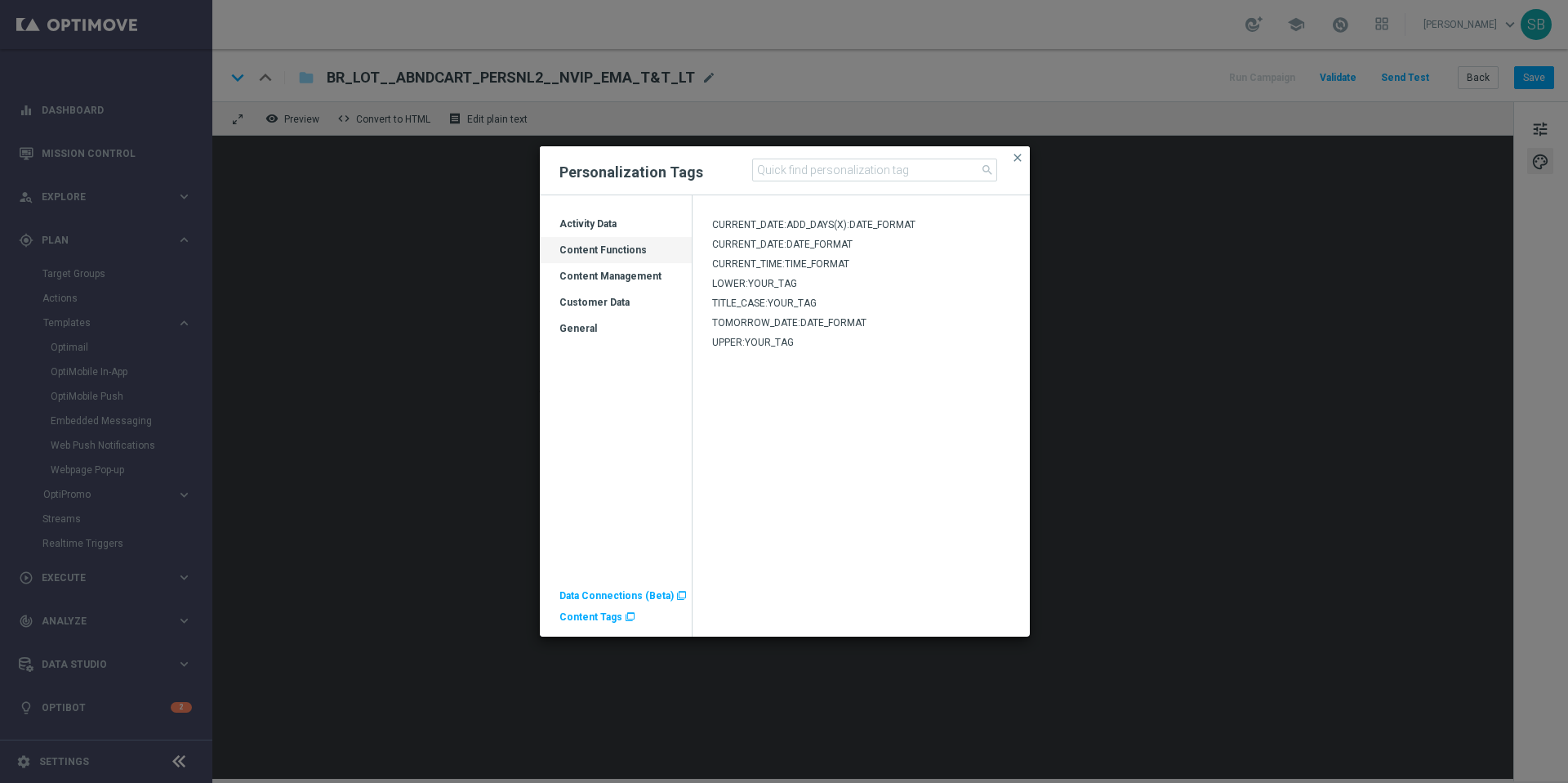
click at [612, 223] on div "Activity Data" at bounding box center [616, 230] width 152 height 26
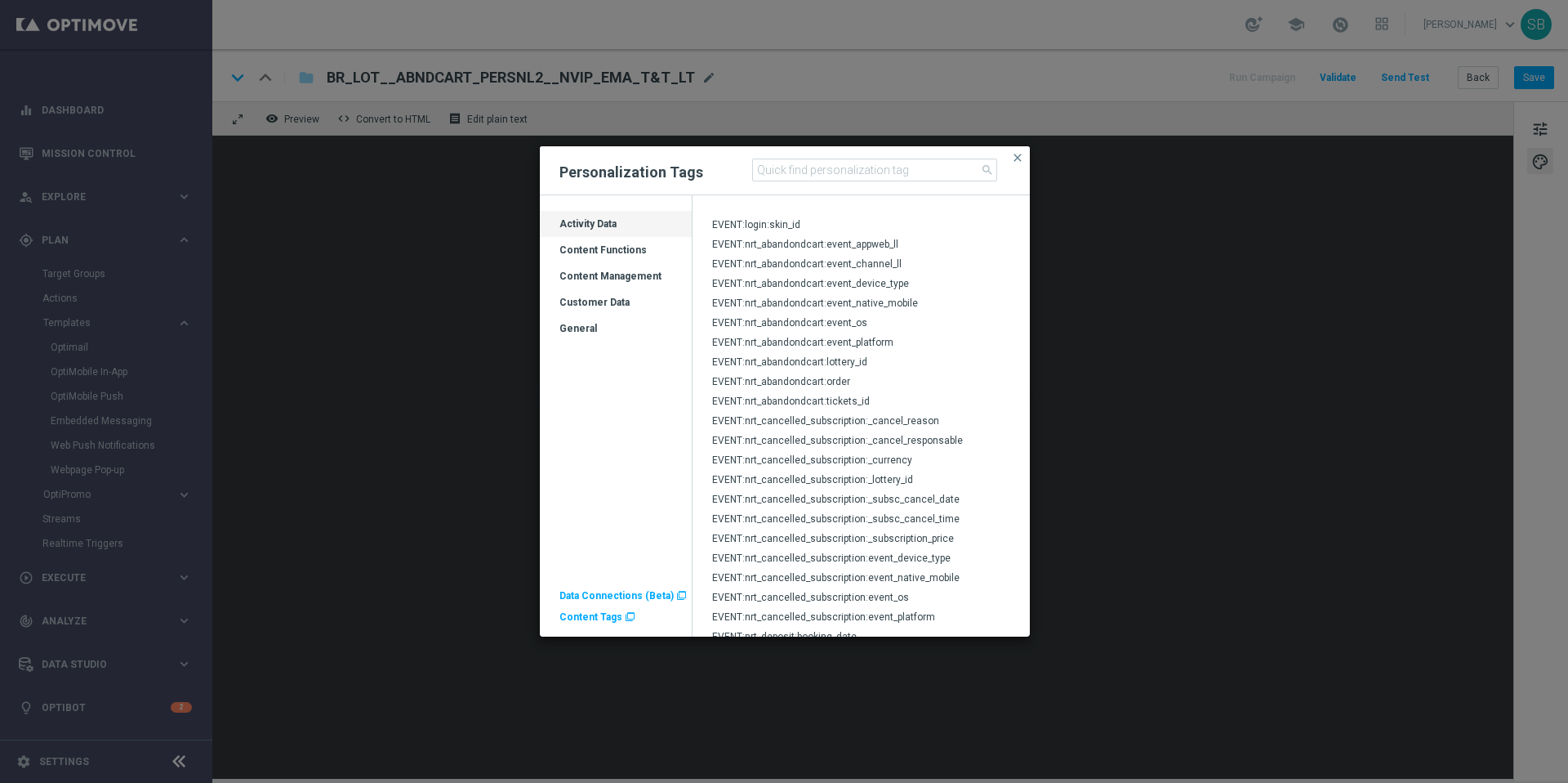
scroll to position [426, 0]
click at [1086, 535] on modal-container "Personalization Tags search close Drag here to set row groups Drag here to set …" at bounding box center [784, 391] width 1568 height 783
